Goal: Task Accomplishment & Management: Manage account settings

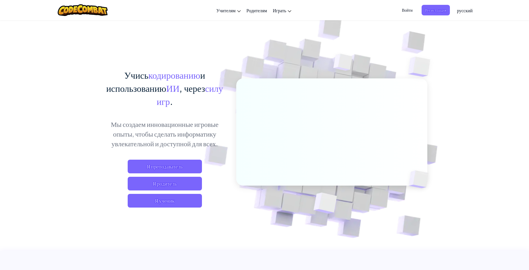
click at [172, 203] on span "Я ученик" at bounding box center [165, 201] width 74 height 14
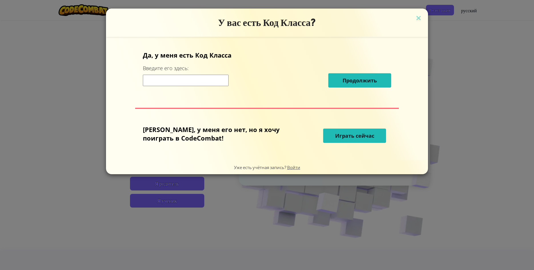
click at [202, 82] on input at bounding box center [186, 80] width 86 height 11
click at [415, 21] on img at bounding box center [418, 18] width 7 height 9
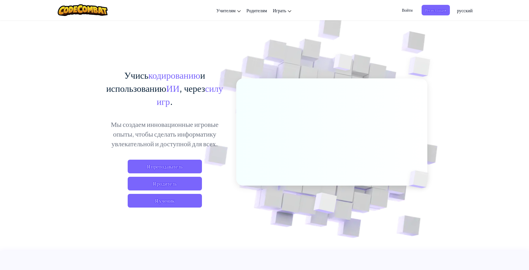
click at [406, 11] on span "Войти" at bounding box center [406, 10] width 17 height 11
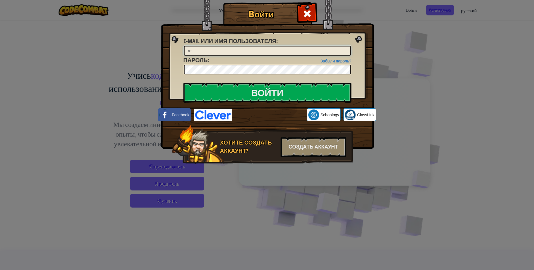
type input "r"
type input "RealChicagoBoy"
click at [183, 83] on input "Войти" at bounding box center [267, 93] width 168 height 20
